Goal: Task Accomplishment & Management: Manage account settings

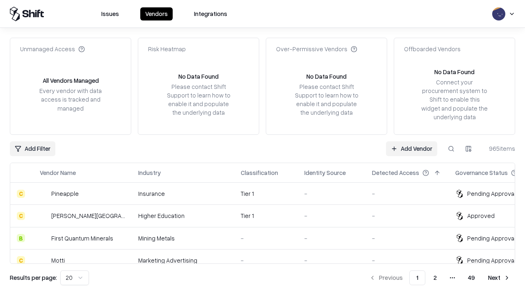
click at [411, 148] on link "Add Vendor" at bounding box center [411, 148] width 51 height 15
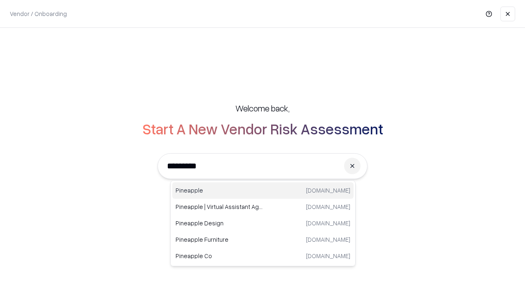
click at [263, 191] on div "Pineapple [DOMAIN_NAME]" at bounding box center [262, 190] width 181 height 16
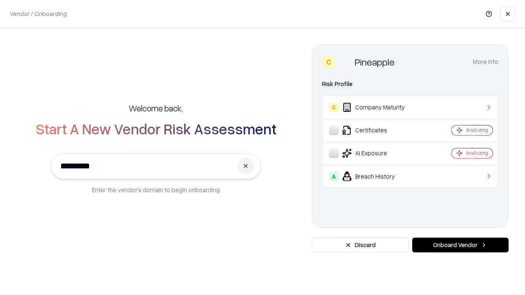
type input "*********"
click at [460, 245] on button "Onboard Vendor" at bounding box center [460, 245] width 96 height 15
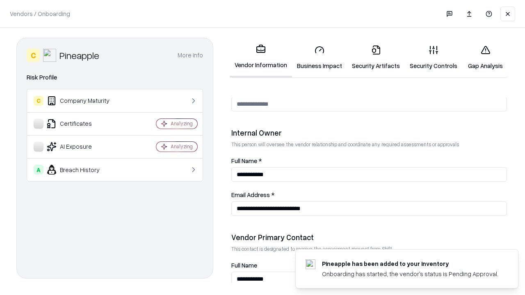
scroll to position [425, 0]
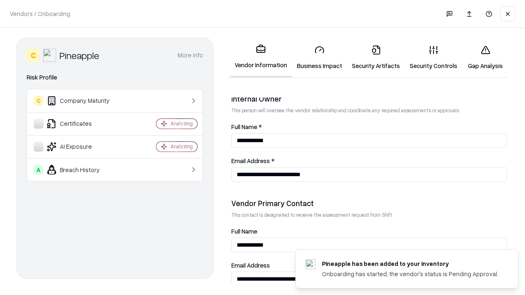
click at [319, 57] on link "Business Impact" at bounding box center [319, 58] width 55 height 38
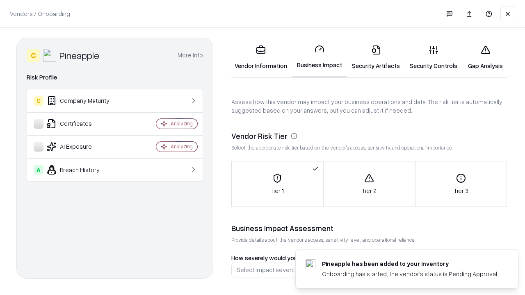
click at [375, 57] on link "Security Artifacts" at bounding box center [376, 58] width 58 height 38
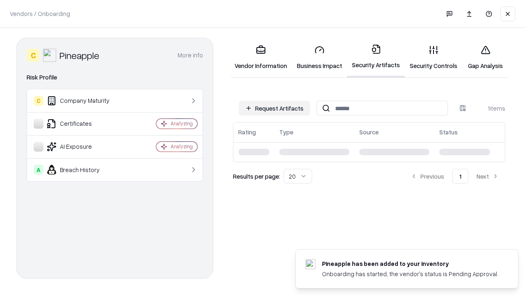
click at [274, 108] on button "Request Artifacts" at bounding box center [273, 108] width 71 height 15
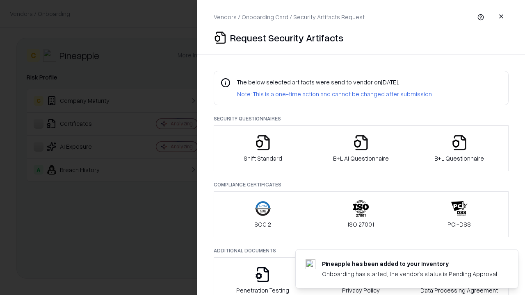
click at [262, 148] on icon "button" at bounding box center [262, 142] width 16 height 16
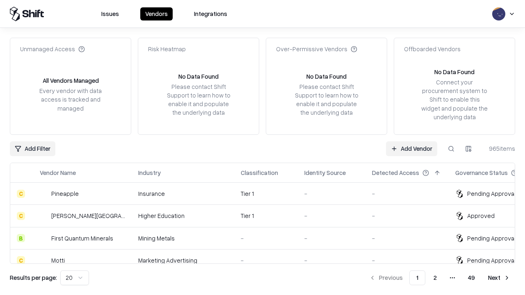
click at [411, 148] on link "Add Vendor" at bounding box center [411, 148] width 51 height 15
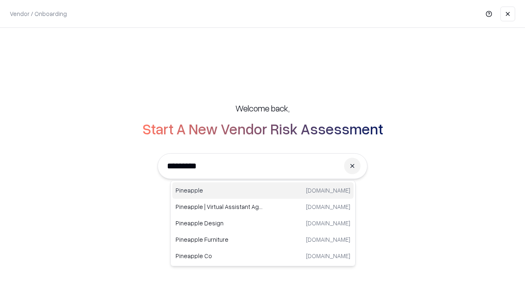
click at [263, 191] on div "Pineapple [DOMAIN_NAME]" at bounding box center [262, 190] width 181 height 16
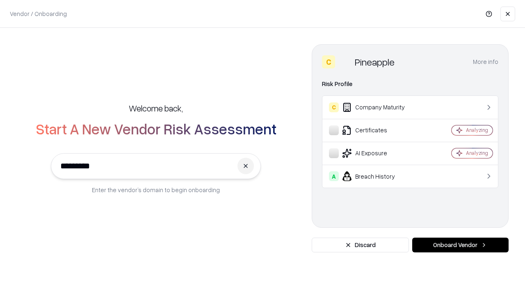
type input "*********"
click at [460, 245] on button "Onboard Vendor" at bounding box center [460, 245] width 96 height 15
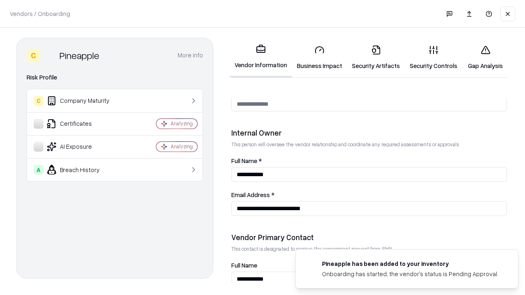
scroll to position [425, 0]
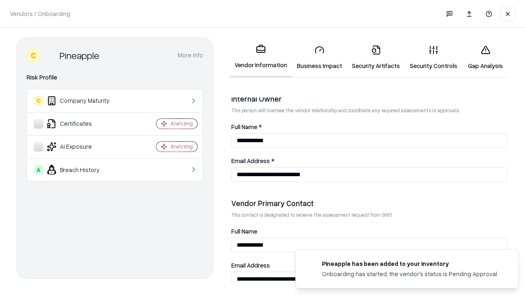
click at [485, 57] on link "Gap Analysis" at bounding box center [485, 58] width 46 height 38
